Goal: Task Accomplishment & Management: Use online tool/utility

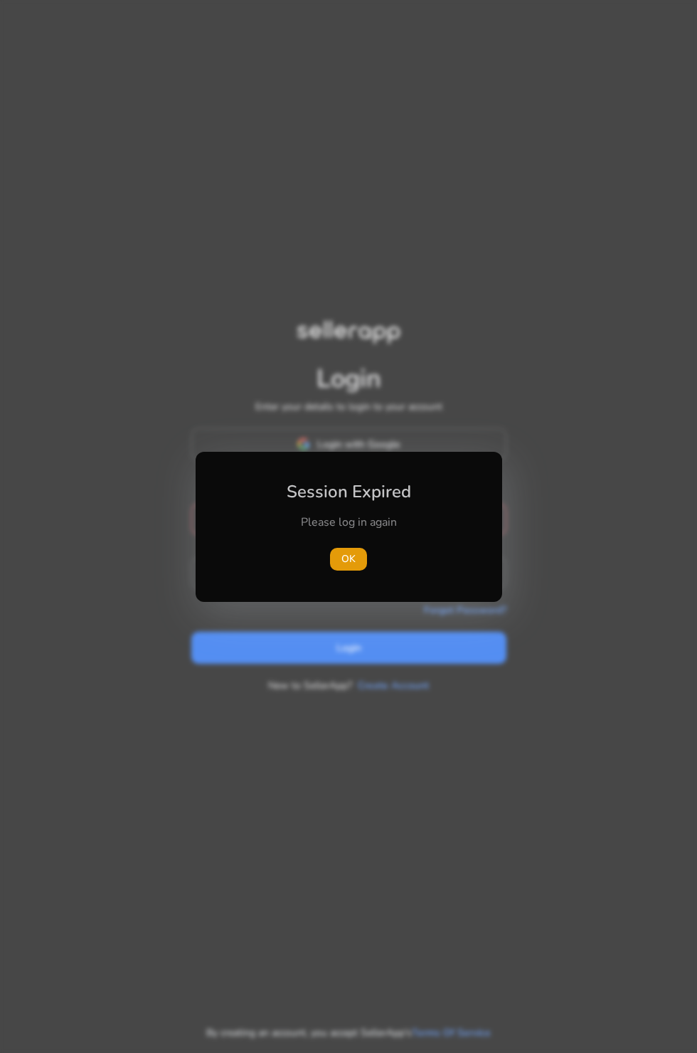
type input "**********"
click button "Login" at bounding box center [348, 648] width 315 height 32
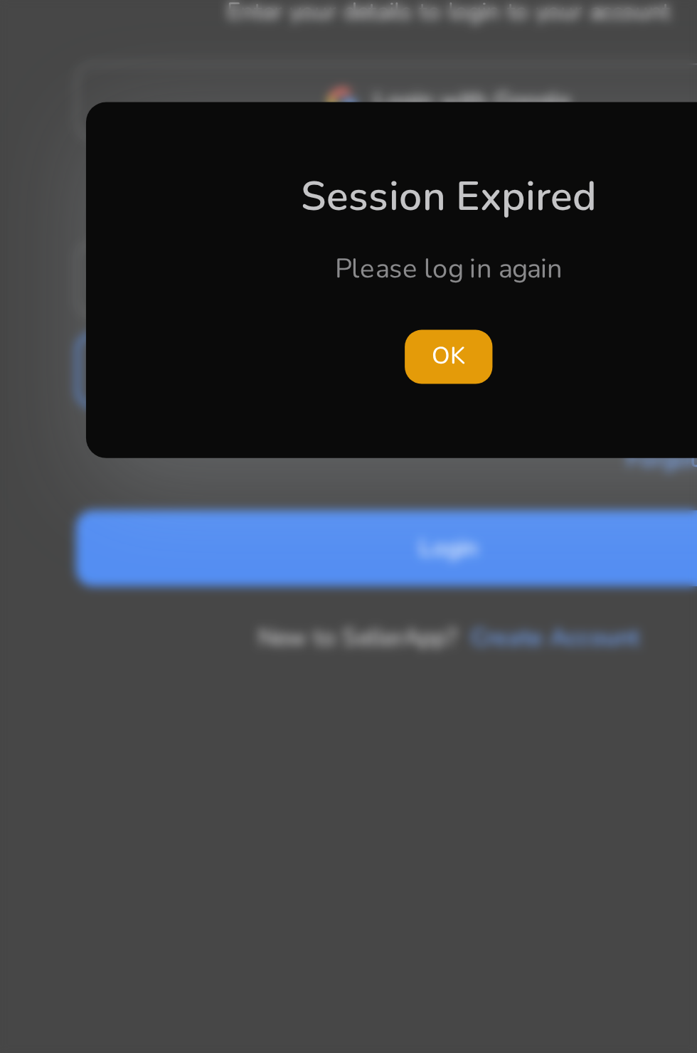
click at [365, 556] on span "button" at bounding box center [348, 559] width 37 height 34
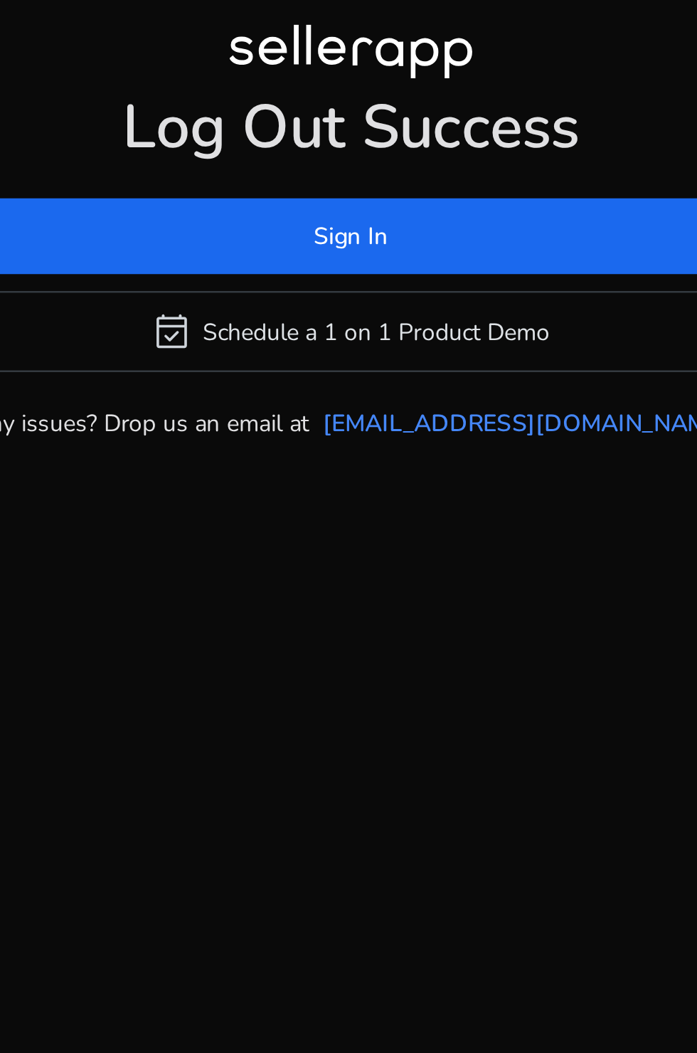
click at [403, 526] on span at bounding box center [349, 509] width 338 height 34
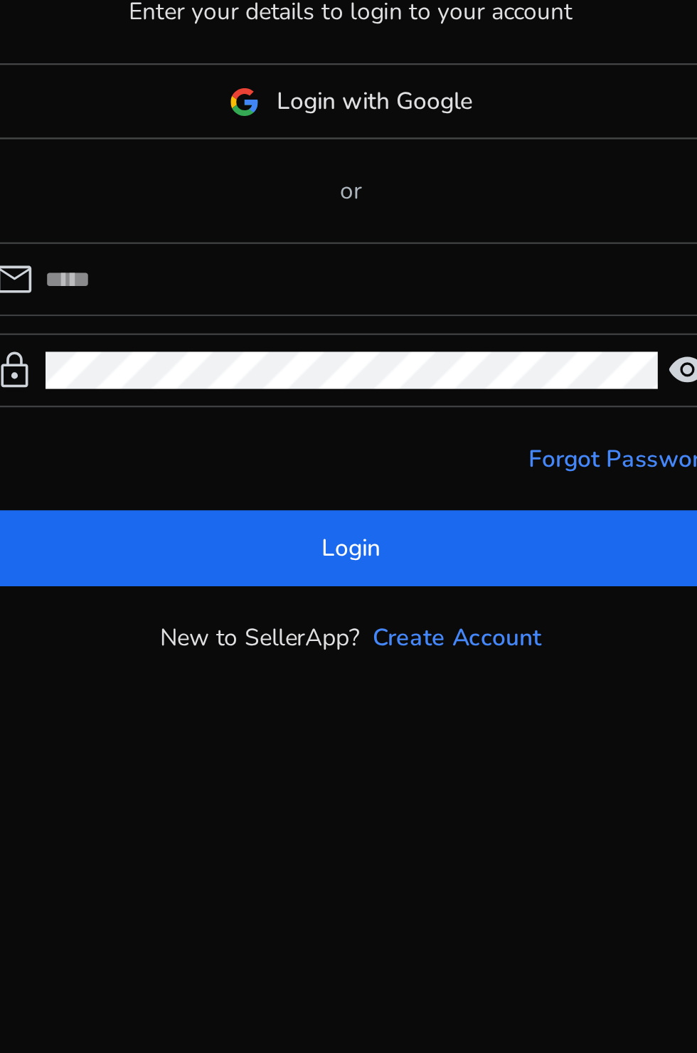
click at [350, 534] on input at bounding box center [357, 527] width 275 height 16
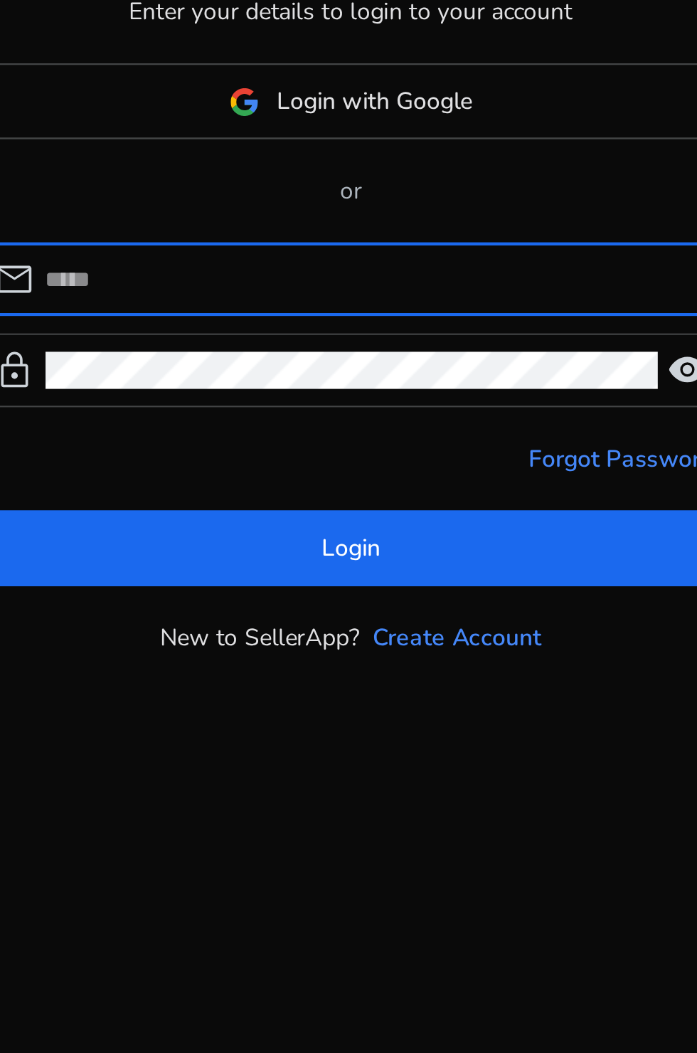
click at [342, 534] on input at bounding box center [357, 527] width 275 height 16
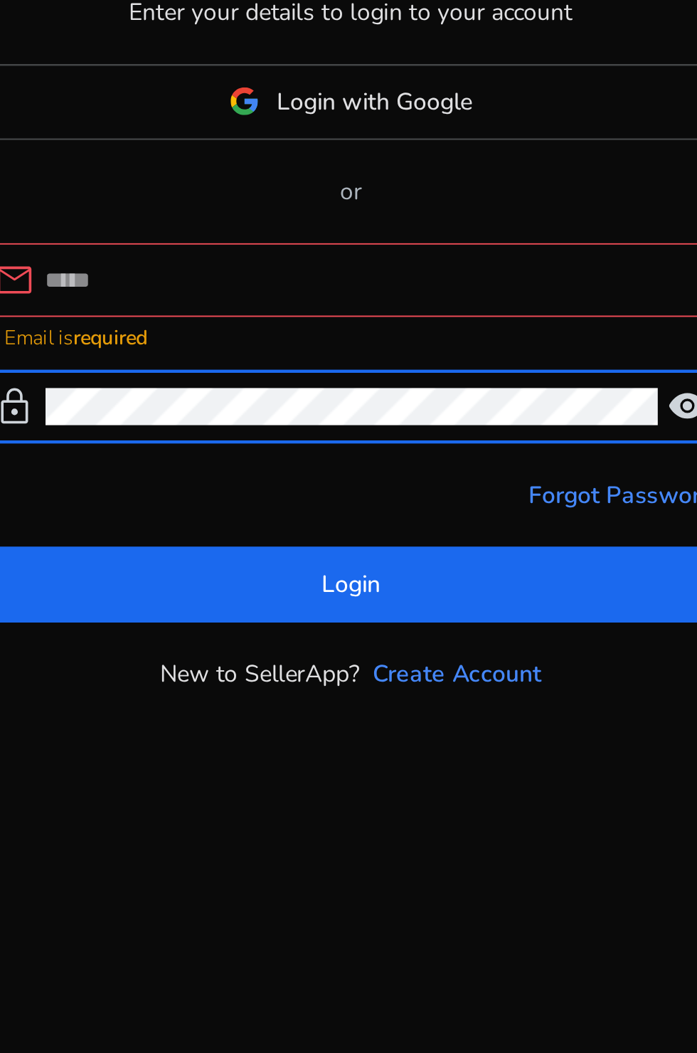
click at [317, 527] on input at bounding box center [357, 520] width 275 height 16
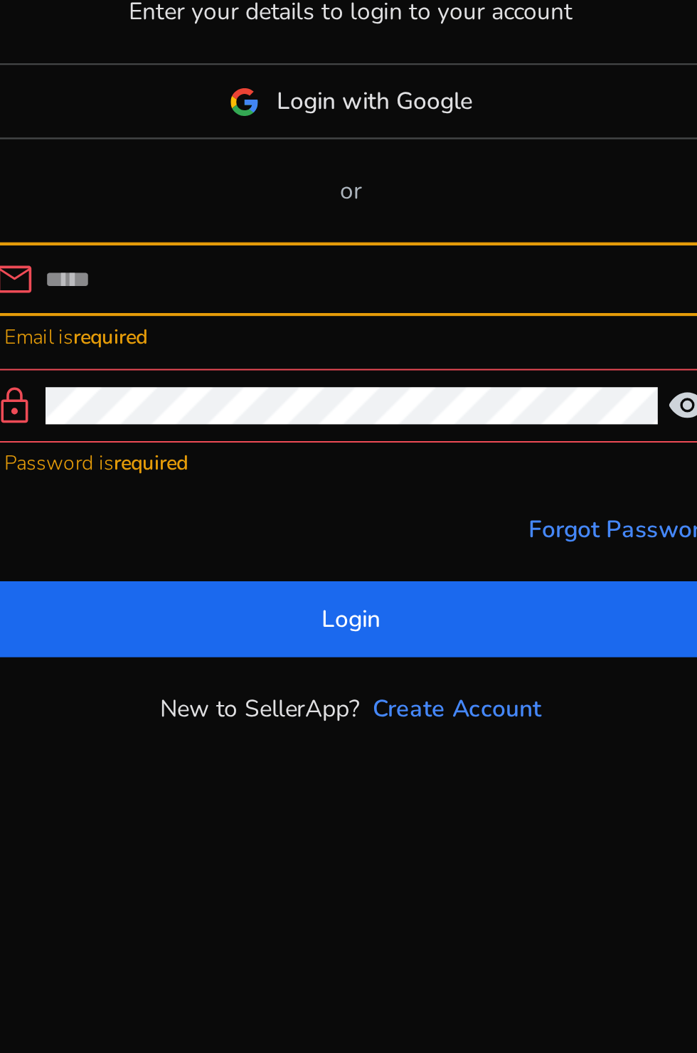
type input "**********"
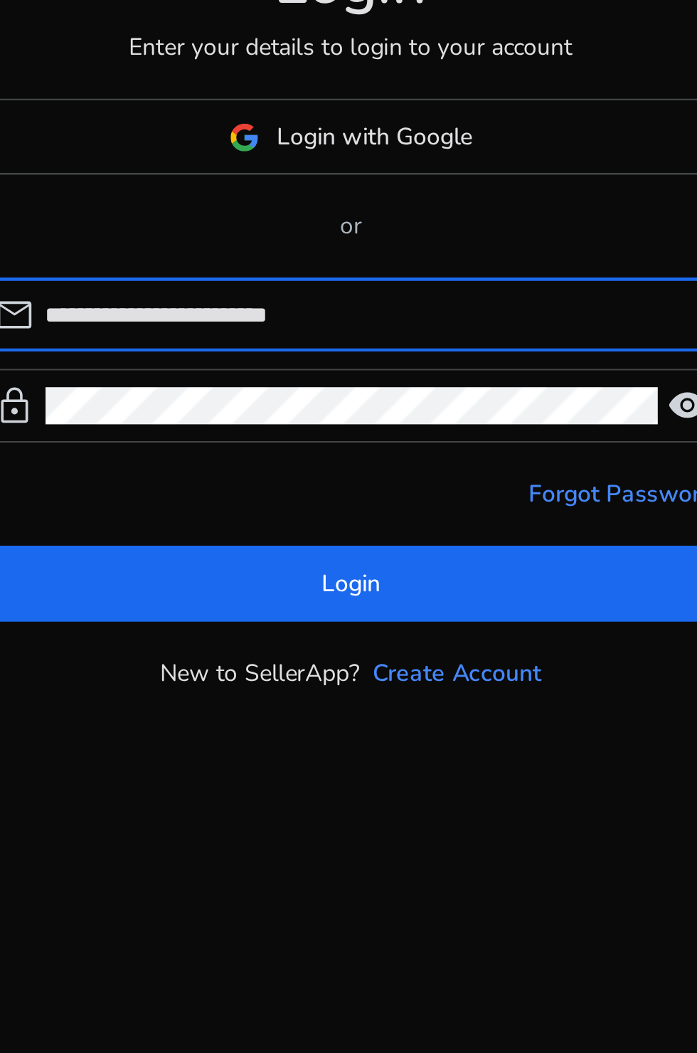
scroll to position [15, 0]
click at [325, 657] on span at bounding box center [348, 640] width 315 height 34
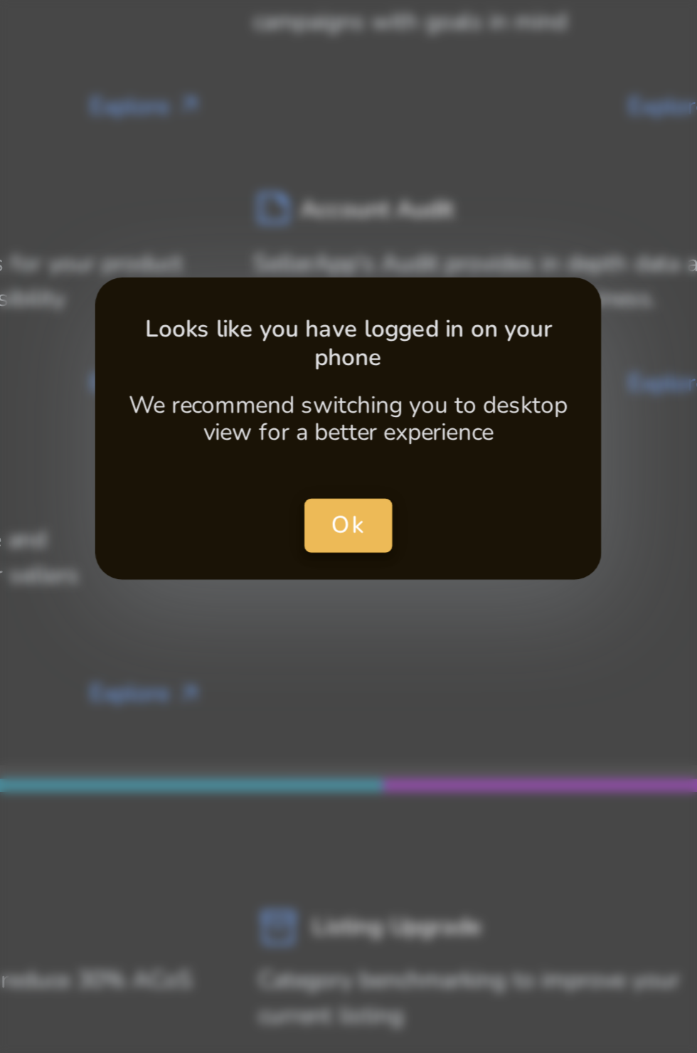
click at [347, 524] on span "Ok" at bounding box center [349, 524] width 15 height 15
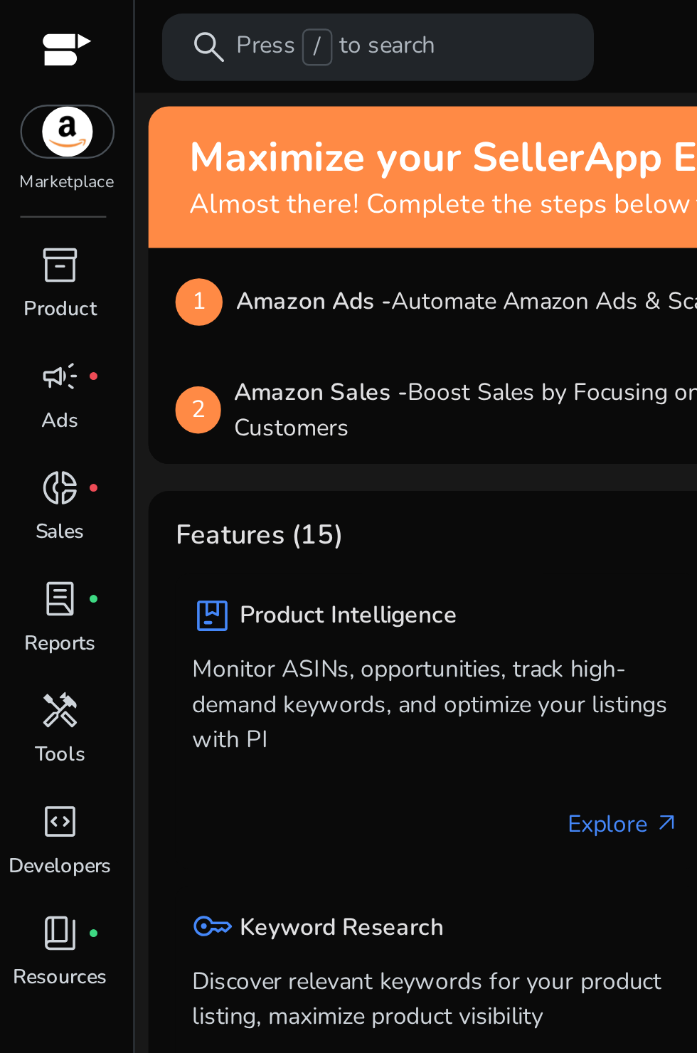
click at [33, 300] on div "handyman" at bounding box center [26, 299] width 40 height 23
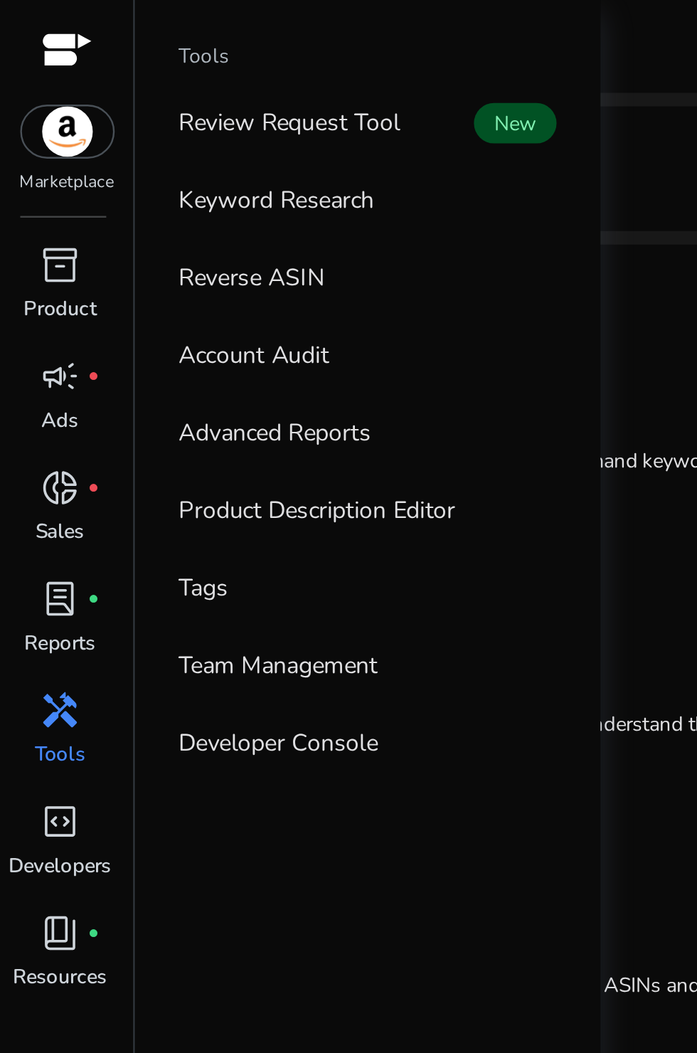
click at [139, 115] on link "Reverse ASIN" at bounding box center [155, 117] width 182 height 32
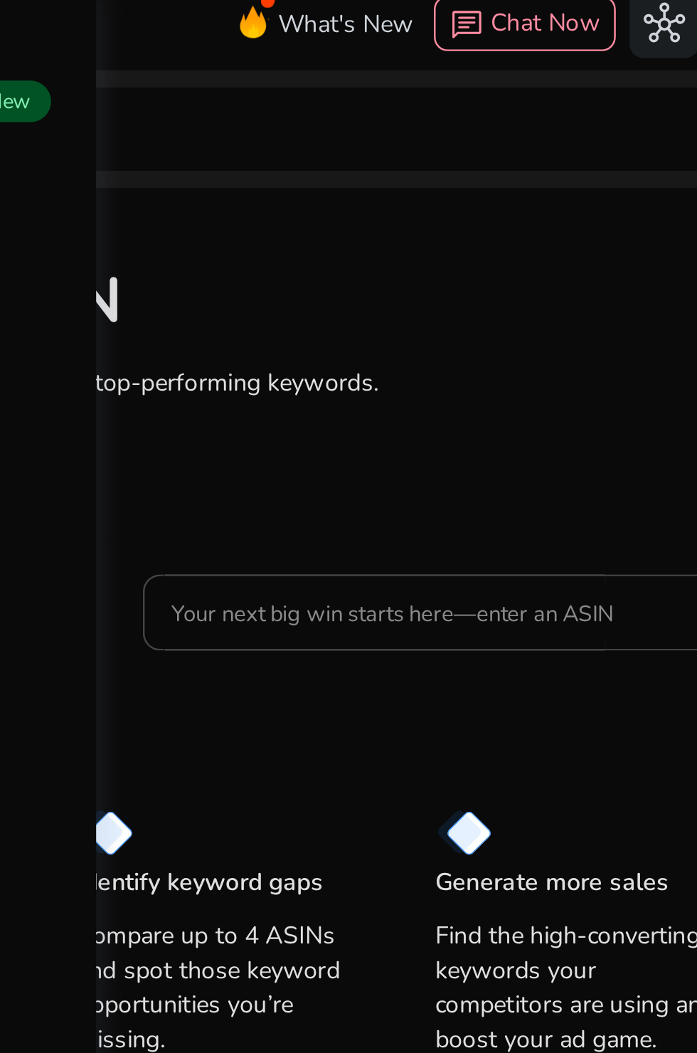
scroll to position [3, 0]
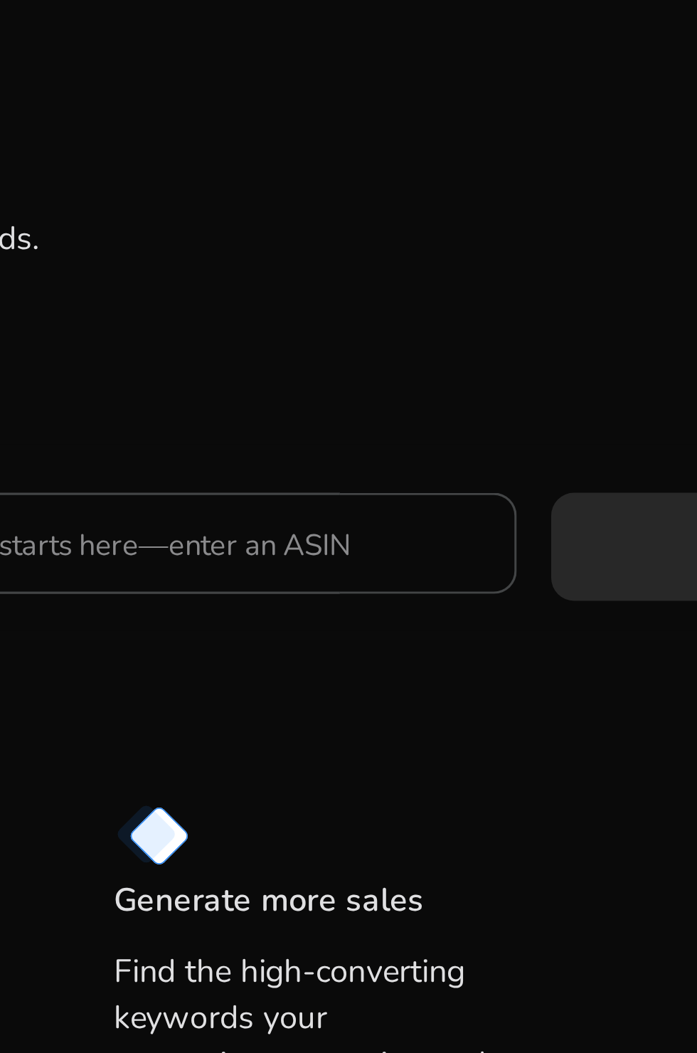
click at [429, 259] on input "Your next big win starts here—enter an ASIN" at bounding box center [395, 262] width 222 height 16
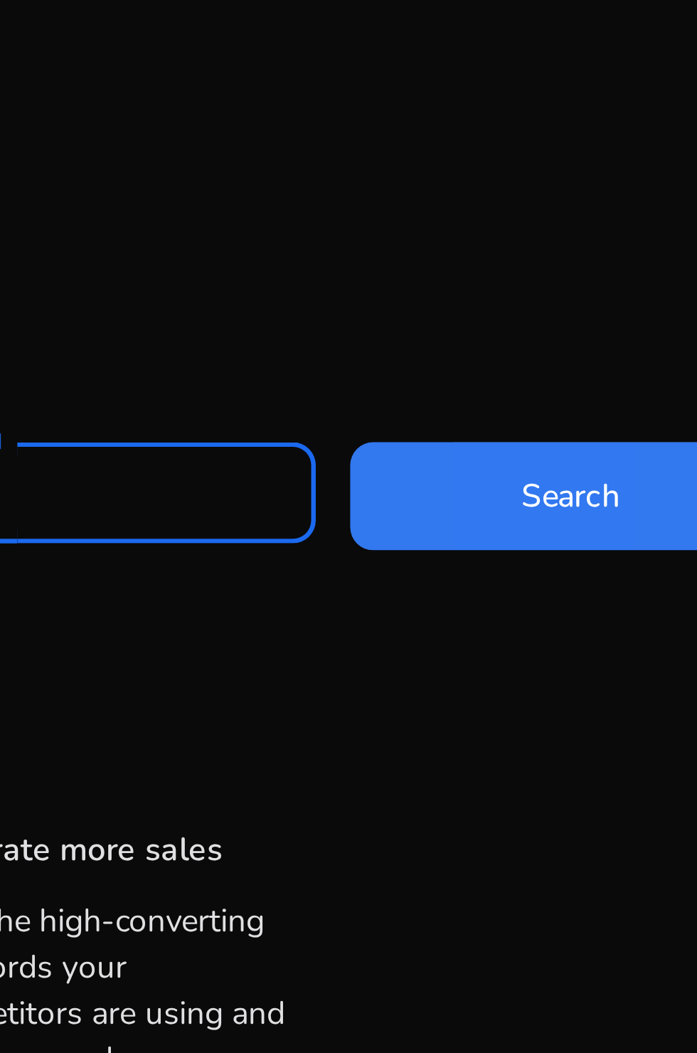
type input "**********"
click at [581, 255] on span "Search" at bounding box center [596, 262] width 31 height 15
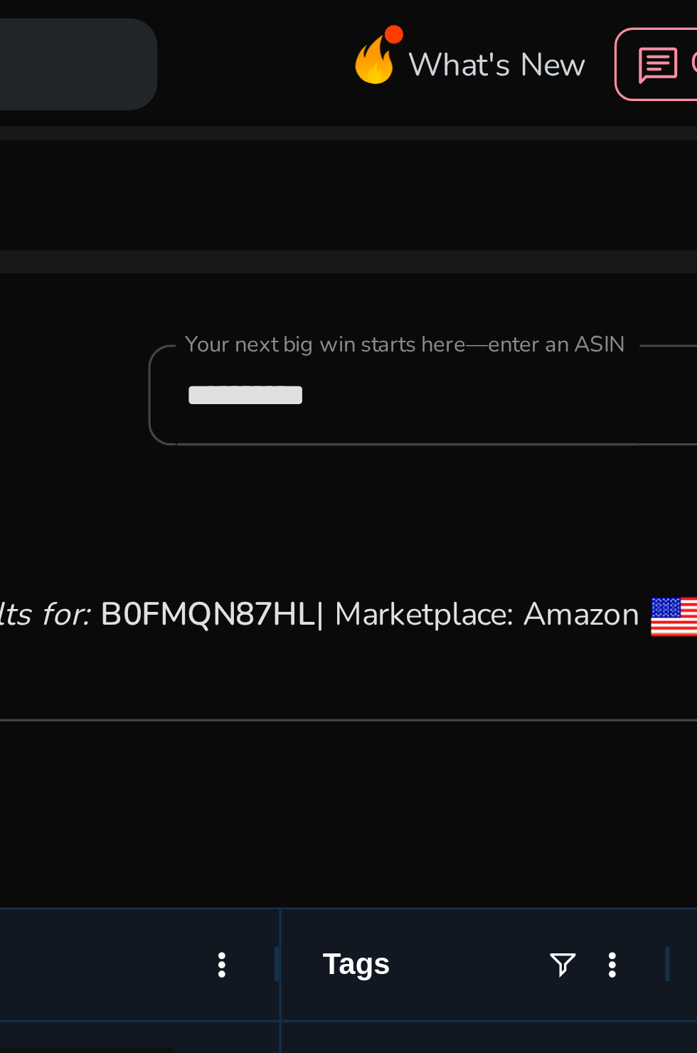
scroll to position [152, 0]
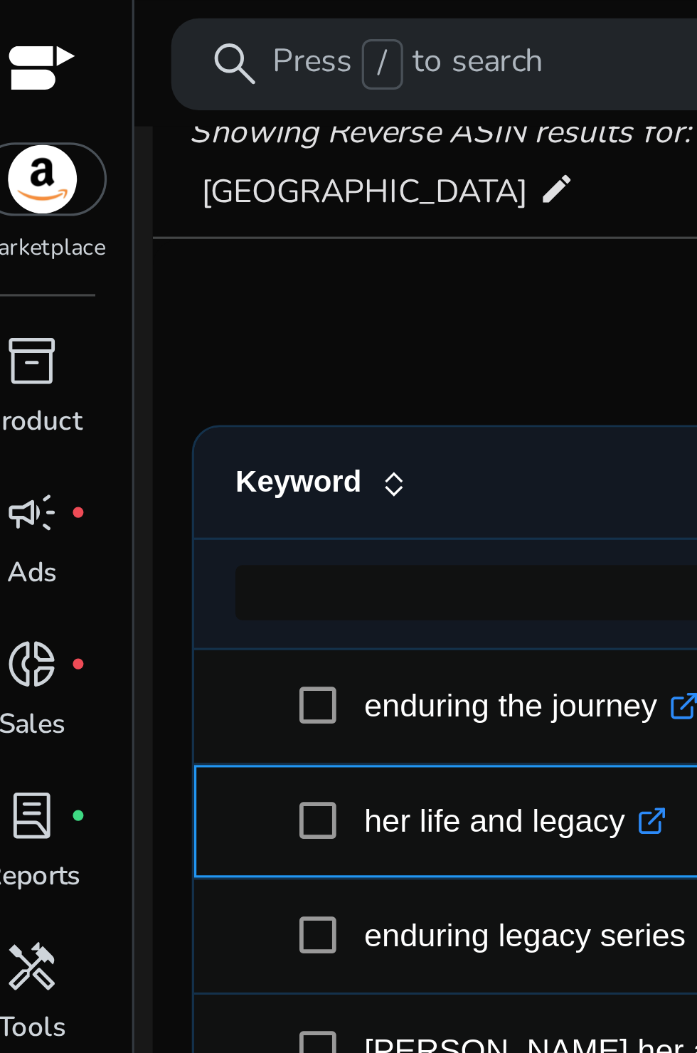
click at [127, 250] on span at bounding box center [118, 254] width 20 height 29
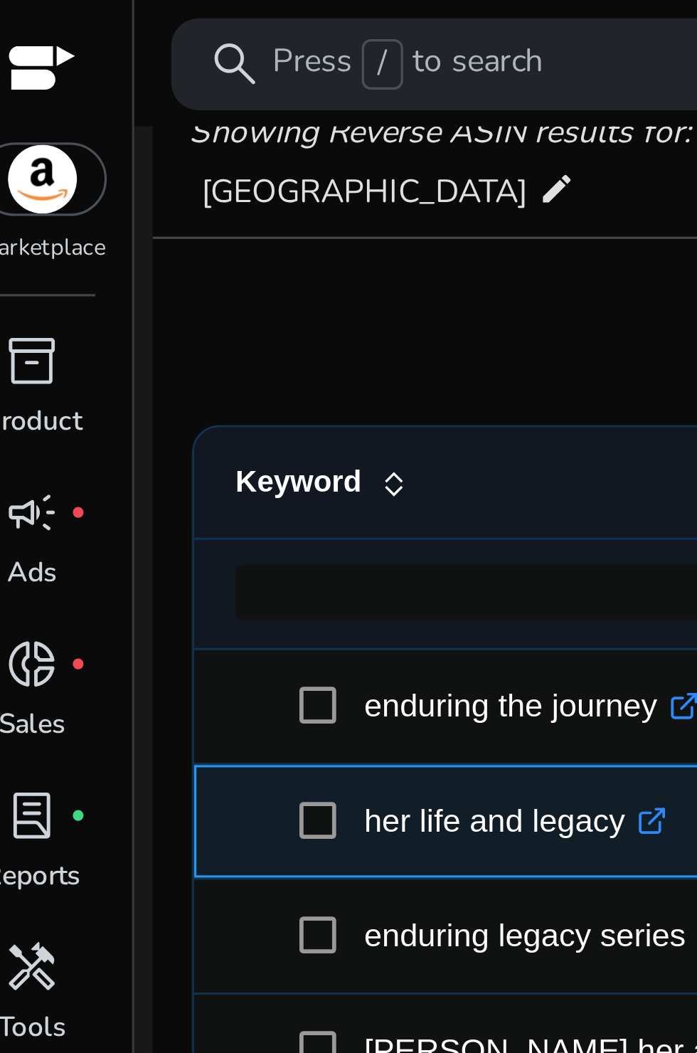
click at [127, 250] on span at bounding box center [118, 254] width 20 height 29
click at [128, 253] on p "her life and legacy .st0{fill:#2c8af8}" at bounding box center [175, 254] width 94 height 29
click at [129, 250] on p "her life and legacy .st0{fill:#2c8af8}" at bounding box center [175, 254] width 94 height 29
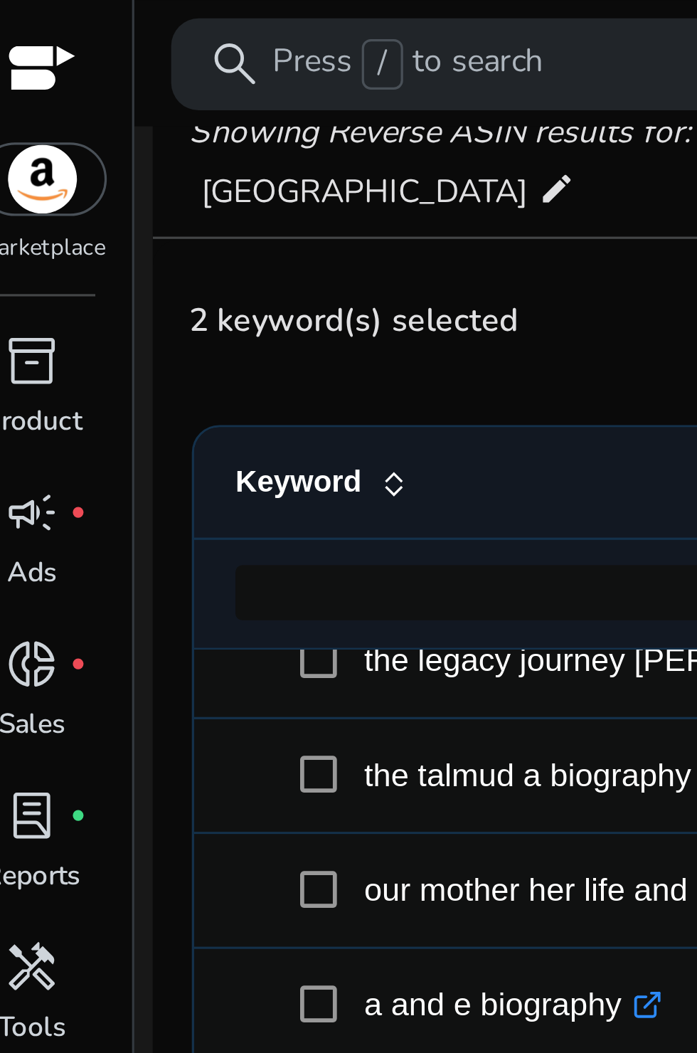
scroll to position [0, 0]
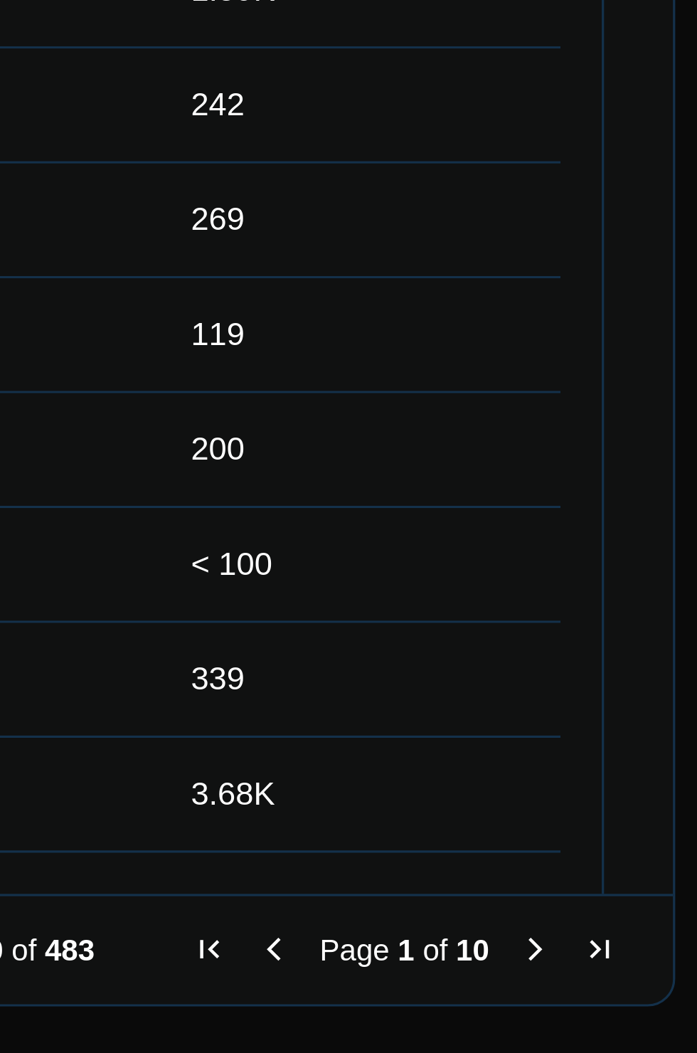
click at [650, 1021] on span "Last Page" at bounding box center [655, 1017] width 11 height 11
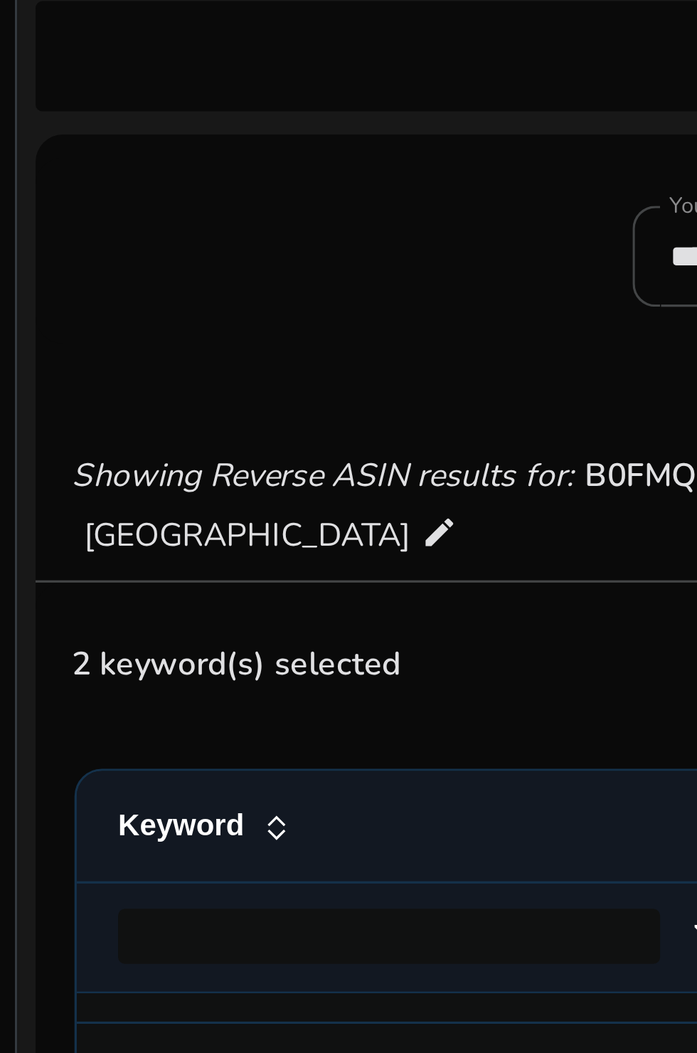
scroll to position [311, 0]
